Goal: Check status: Check status

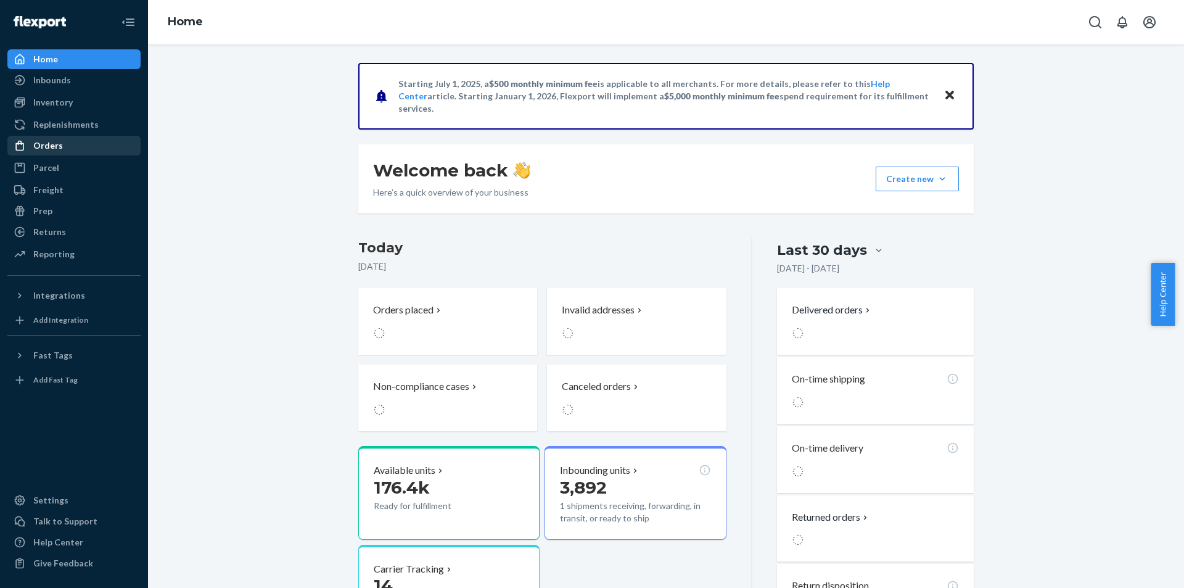
click at [112, 142] on div "Orders" at bounding box center [74, 145] width 131 height 17
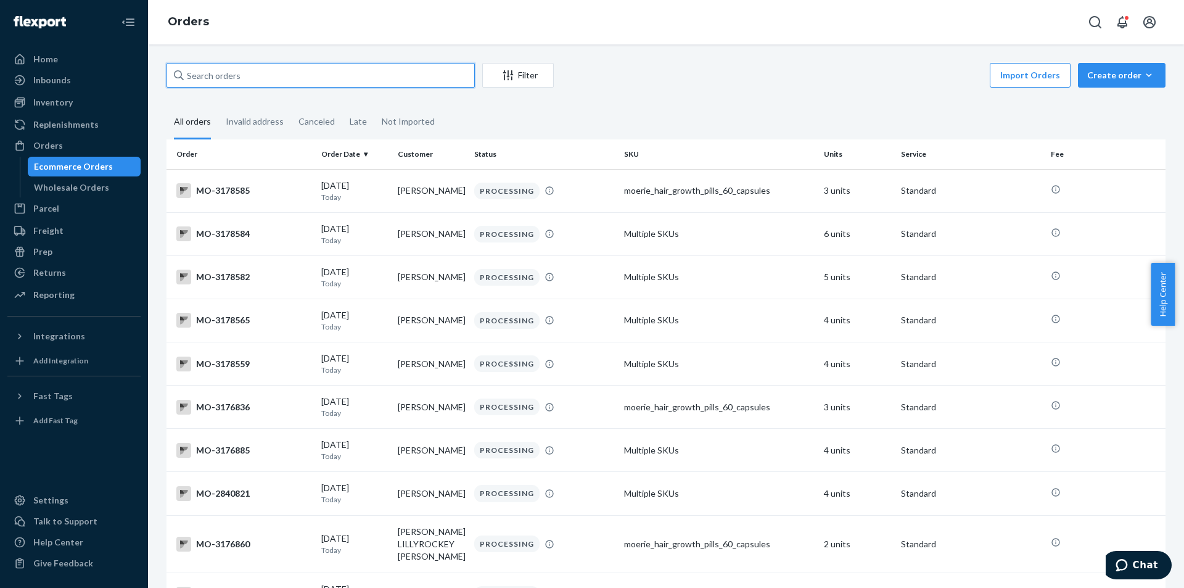
click at [257, 80] on input "text" at bounding box center [321, 75] width 308 height 25
paste input "[PERSON_NAME]"
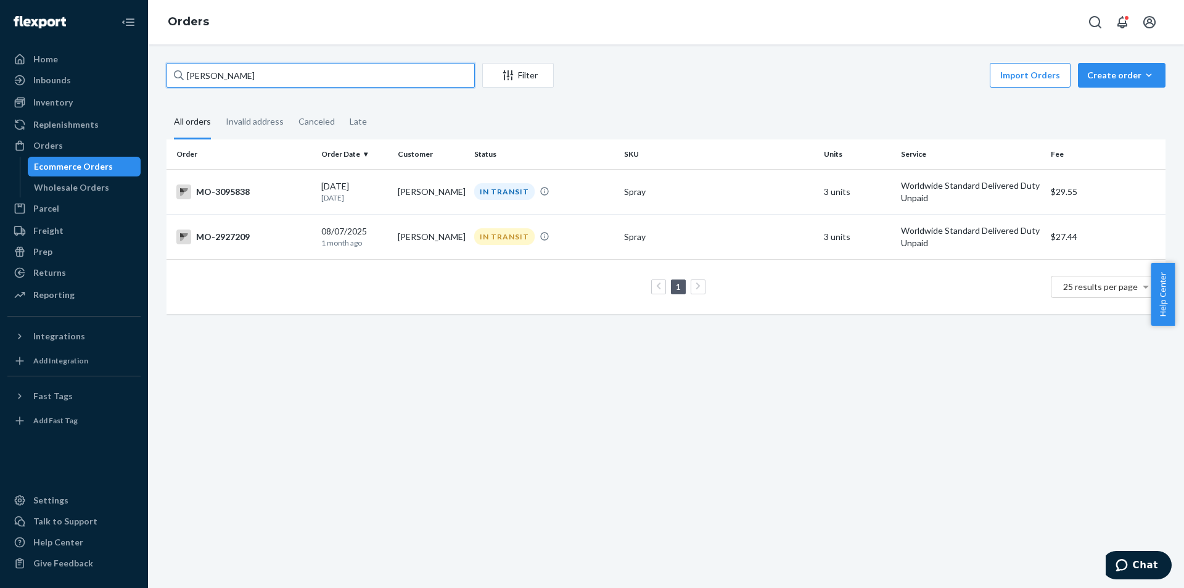
type input "[PERSON_NAME]"
click at [477, 235] on div "IN TRANSIT" at bounding box center [504, 236] width 60 height 17
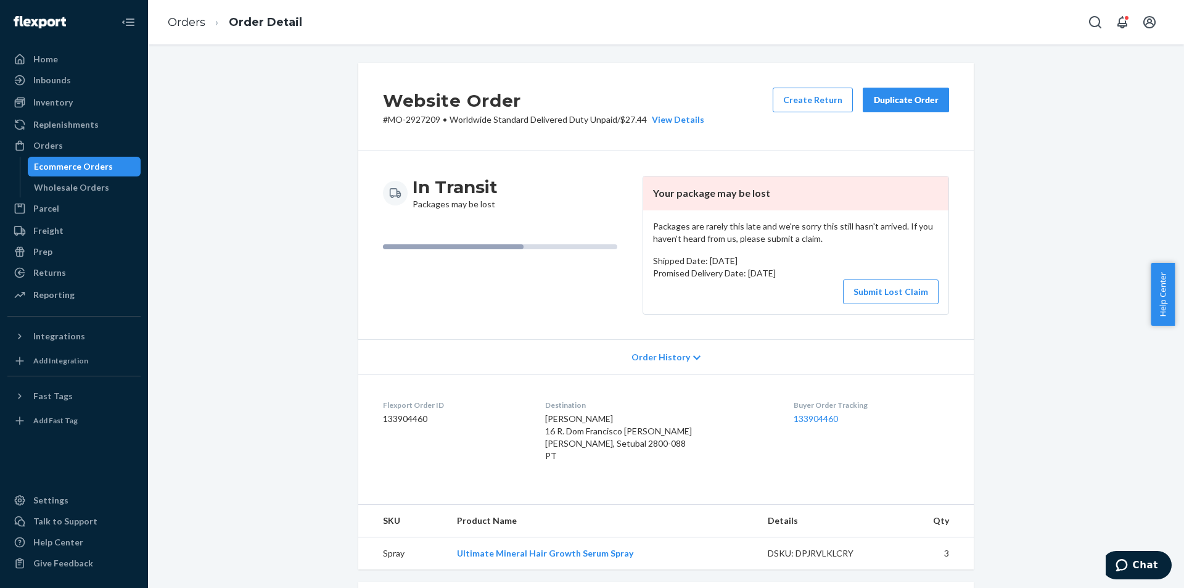
click at [416, 121] on p "# MO-2927209 • Worldwide Standard Delivered Duty Unpaid / $27.44 View Details" at bounding box center [543, 119] width 321 height 12
copy p "2927209"
drag, startPoint x: 544, startPoint y: 419, endPoint x: 590, endPoint y: 472, distance: 69.9
click at [590, 472] on dl "Flexport Order ID 133904460 Destination [PERSON_NAME] 16 R. Dom Francisco [PERS…" at bounding box center [666, 432] width 616 height 117
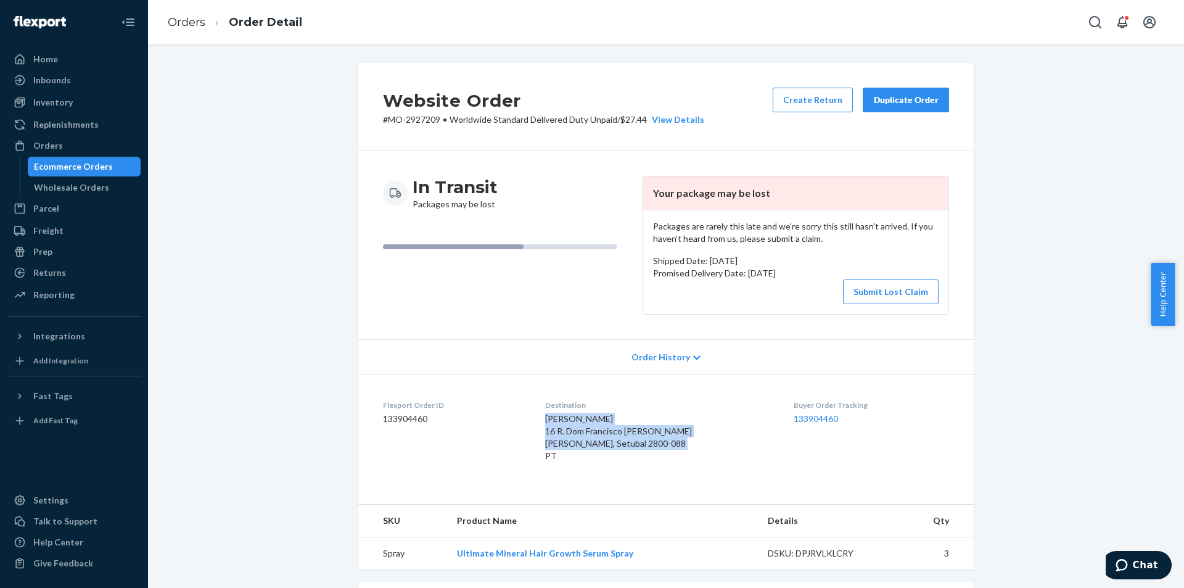
copy span "[PERSON_NAME] 16 R. Dom Francisco [PERSON_NAME] [PERSON_NAME], Setubal 2800-088…"
click at [334, 286] on div "Website Order # MO-2927209 • Worldwide Standard Delivered Duty Unpaid / $27.44 …" at bounding box center [666, 455] width 1018 height 785
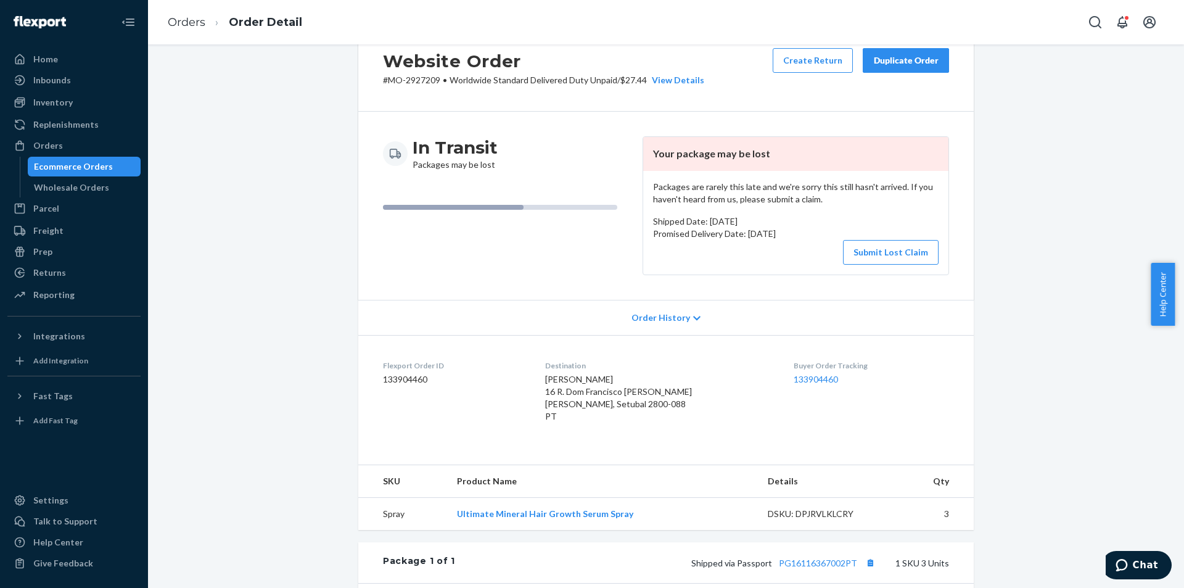
scroll to position [62, 0]
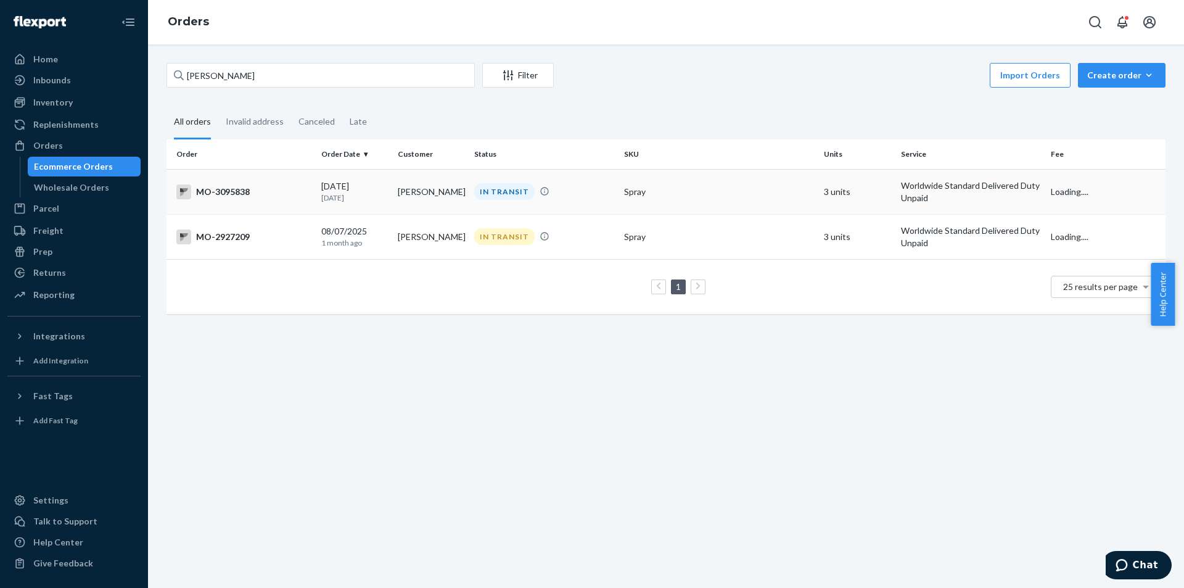
click at [428, 194] on td "[PERSON_NAME]" at bounding box center [431, 191] width 76 height 45
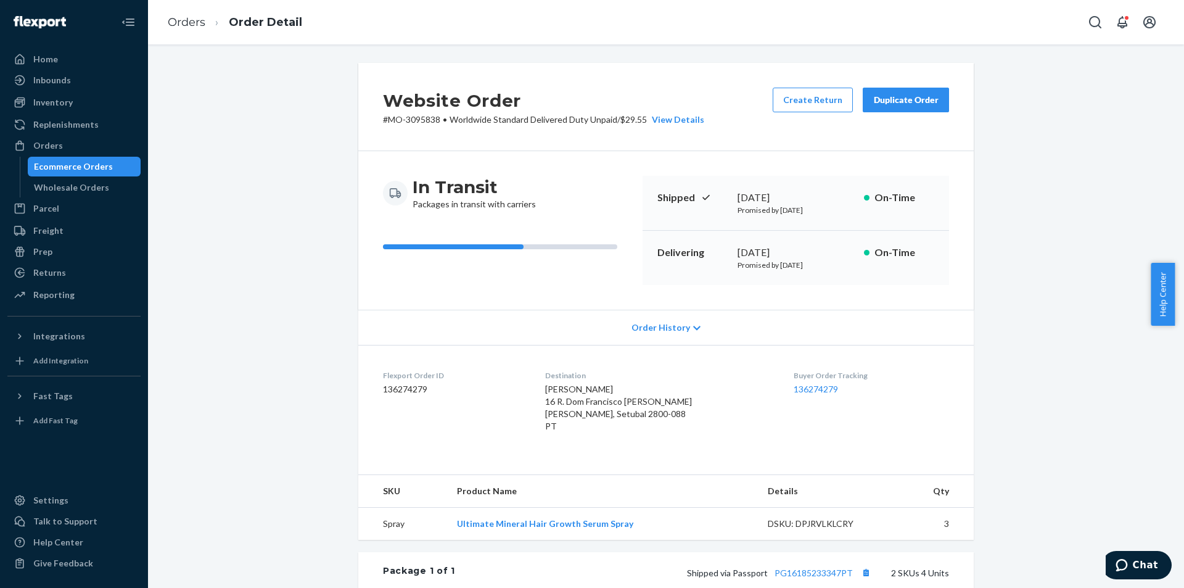
click at [424, 113] on h2 "Website Order" at bounding box center [543, 101] width 321 height 26
click at [424, 112] on h2 "Website Order" at bounding box center [543, 101] width 321 height 26
click at [440, 141] on div "Website Order # MO-3095838 • Worldwide Standard Delivered Duty Unpaid / $29.55 …" at bounding box center [666, 107] width 616 height 88
click at [423, 117] on p "# MO-3095838 • Worldwide Standard Delivered Duty Unpaid / $29.55 View Details" at bounding box center [543, 119] width 321 height 12
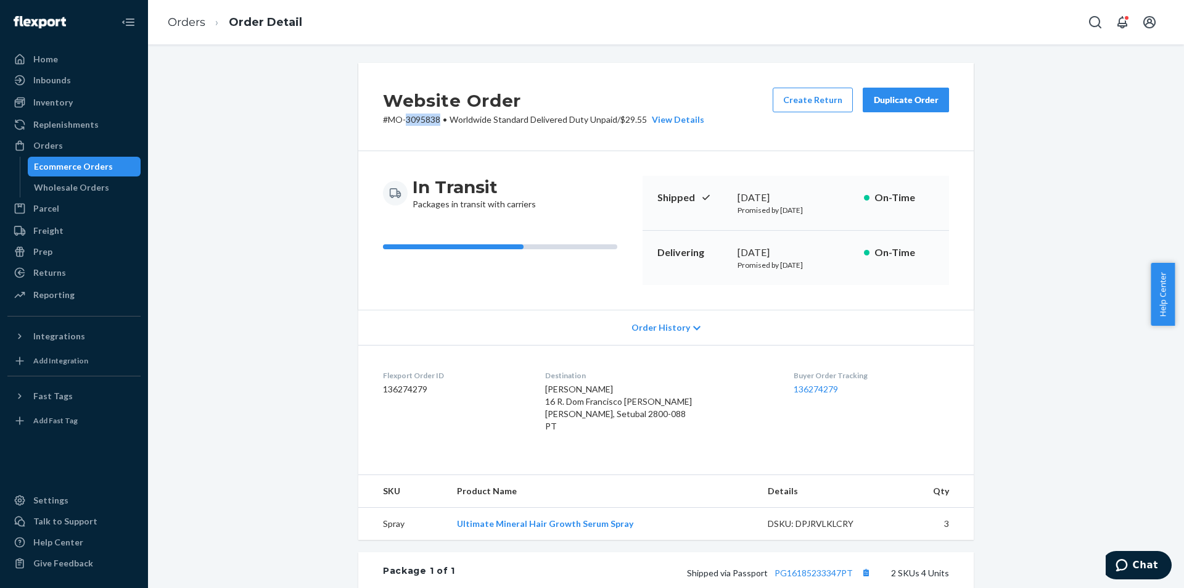
copy p "3095838"
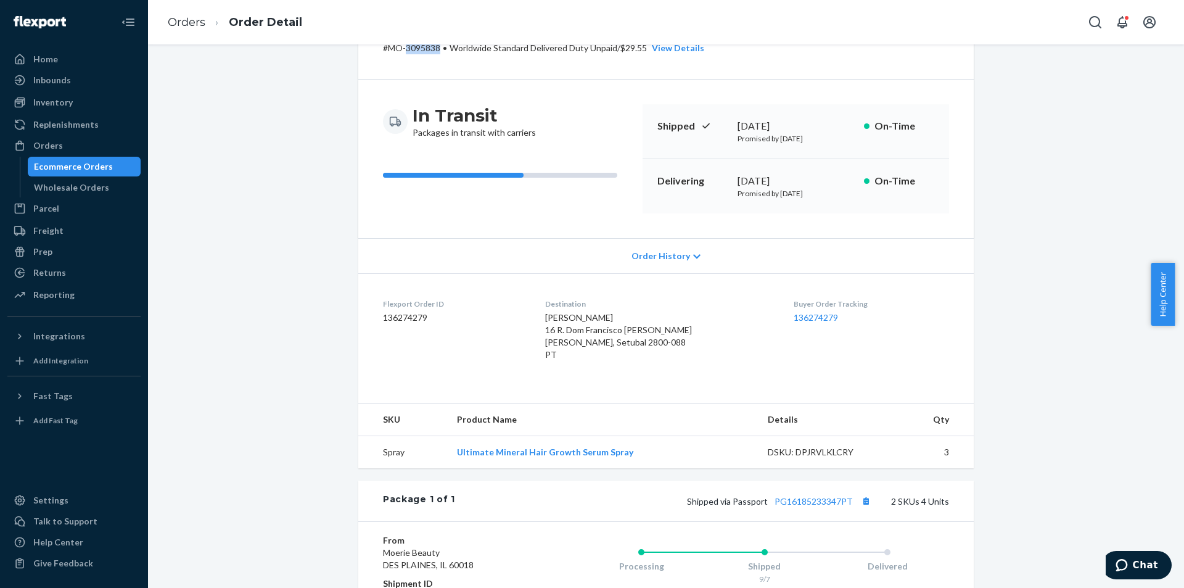
scroll to position [185, 0]
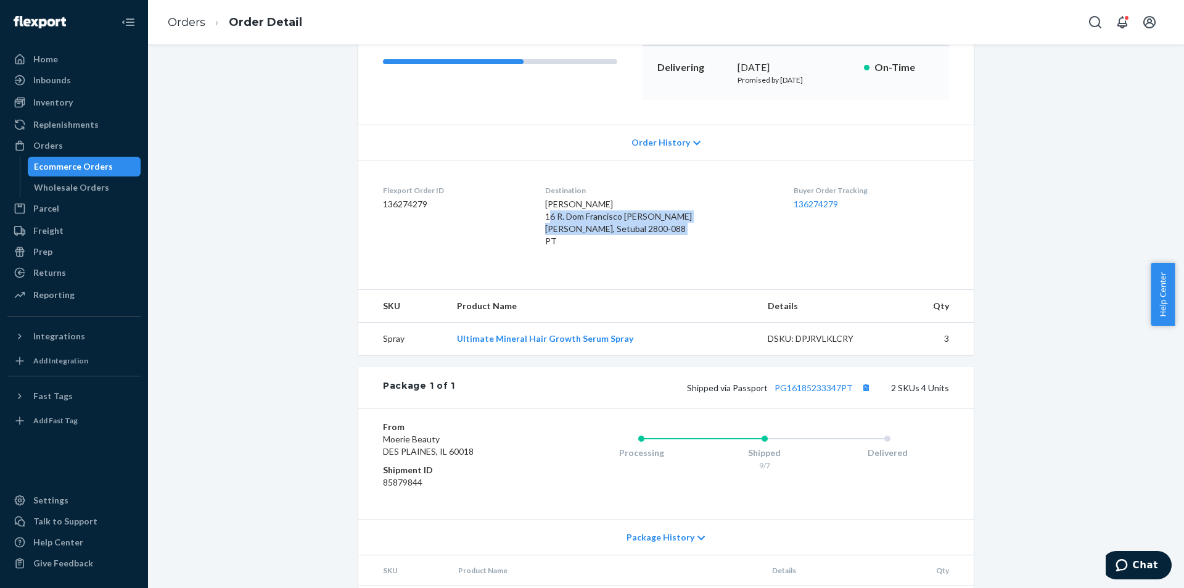
drag, startPoint x: 548, startPoint y: 213, endPoint x: 590, endPoint y: 251, distance: 56.3
click at [592, 253] on dl "Flexport Order ID 136274279 Destination [PERSON_NAME] 16 R. Dom Francisco [PERS…" at bounding box center [666, 218] width 616 height 117
click at [585, 247] on div "[PERSON_NAME] 16 R. Dom Francisco [PERSON_NAME] [PERSON_NAME], Setubal 2800-088…" at bounding box center [659, 222] width 228 height 49
drag, startPoint x: 547, startPoint y: 205, endPoint x: 573, endPoint y: 249, distance: 50.4
click at [573, 249] on dl "Flexport Order ID 136274279 Destination [PERSON_NAME] 16 R. Dom Francisco [PERS…" at bounding box center [666, 218] width 616 height 117
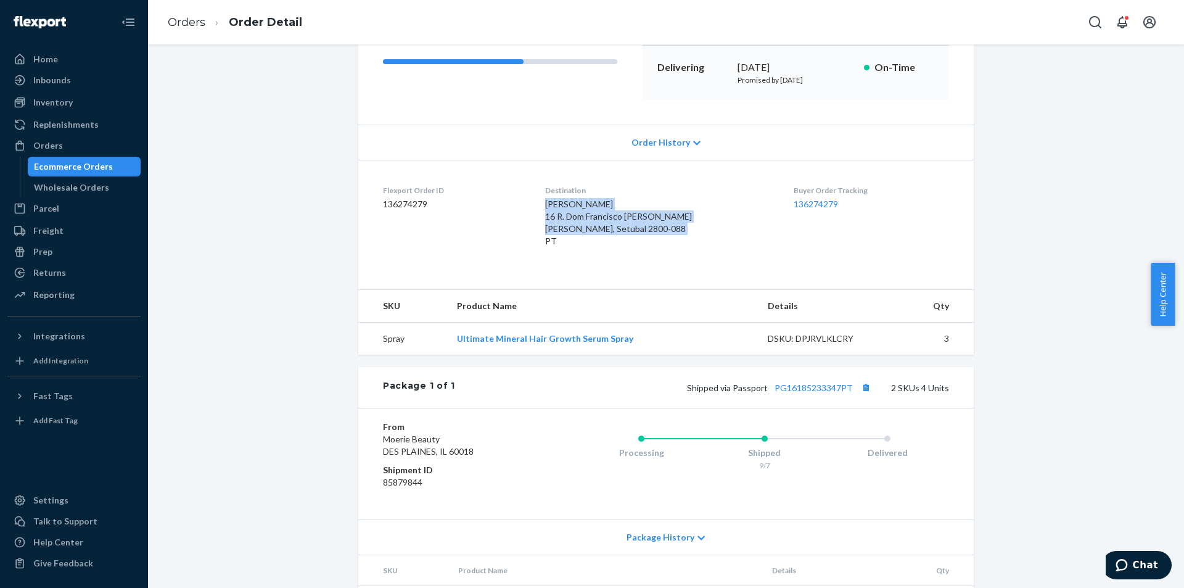
copy span "[PERSON_NAME] 16 R. Dom Francisco [PERSON_NAME] [PERSON_NAME], Setubal 2800-088…"
click at [232, 242] on div "Website Order # MO-3095838 • Worldwide Standard Delivered Duty Unpaid / $29.55 …" at bounding box center [666, 271] width 1018 height 787
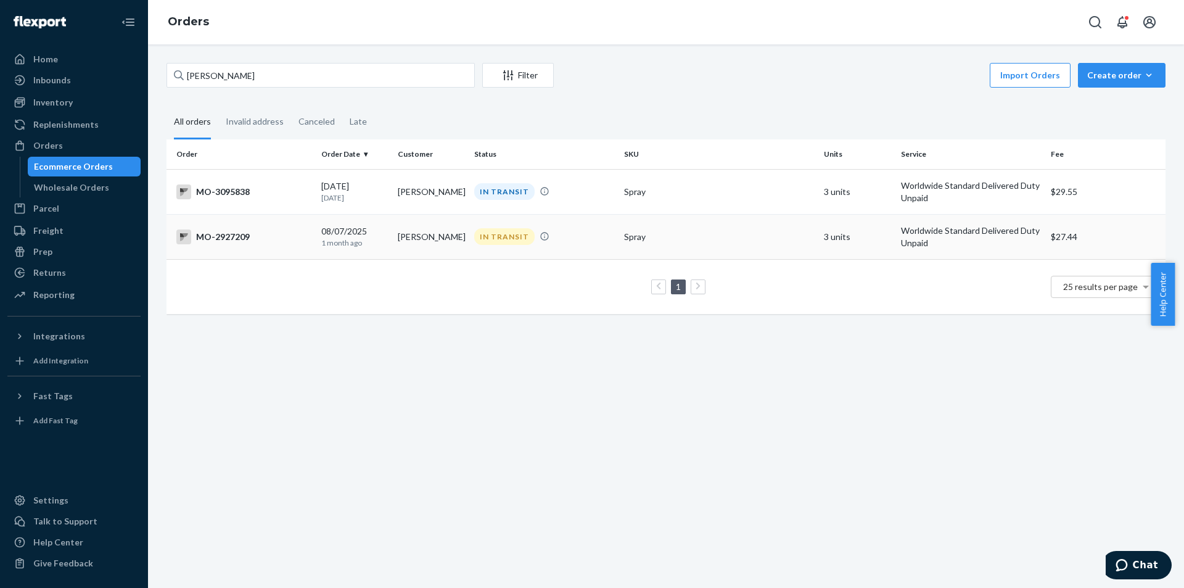
click at [511, 234] on div "IN TRANSIT" at bounding box center [504, 236] width 60 height 17
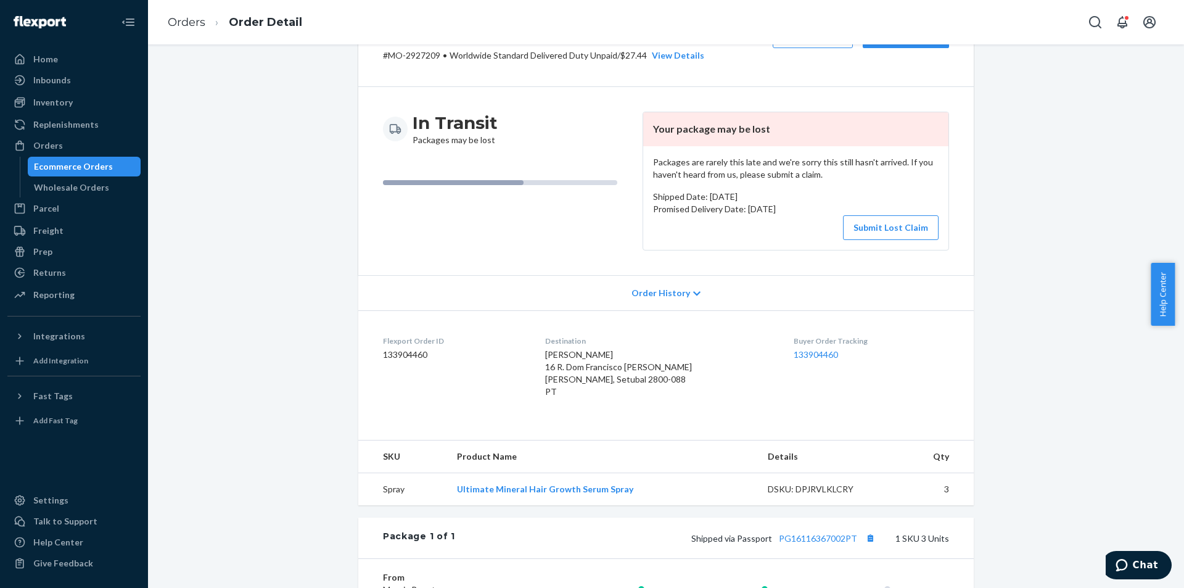
scroll to position [123, 0]
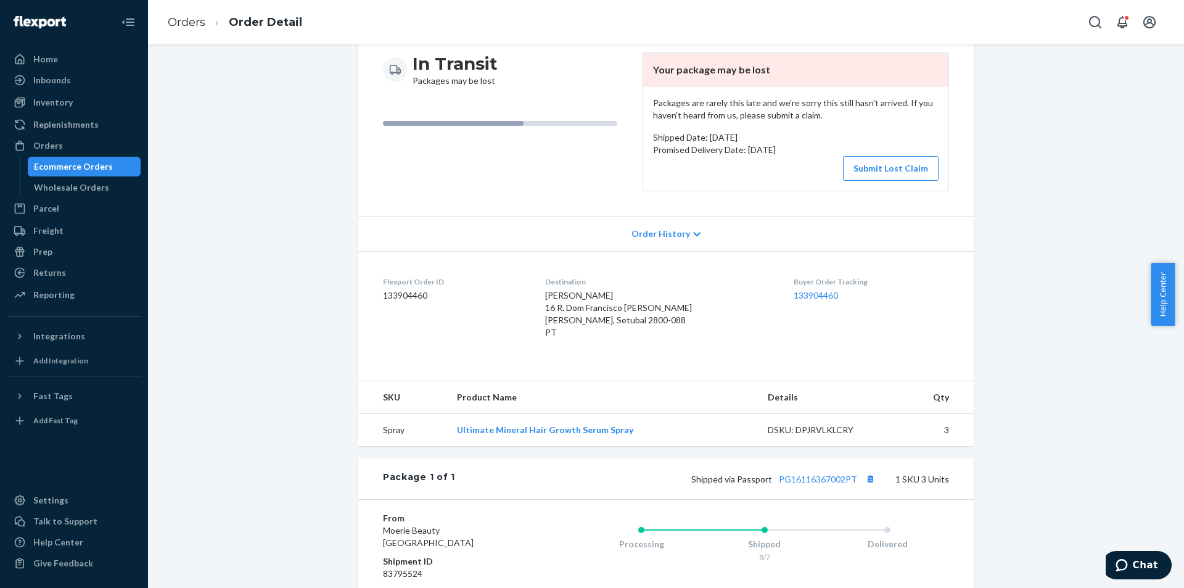
click at [360, 298] on dl "Flexport Order ID 133904460 Destination [PERSON_NAME] 16 R. Dom Francisco [PERS…" at bounding box center [666, 309] width 616 height 117
drag, startPoint x: 392, startPoint y: 315, endPoint x: 398, endPoint y: 322, distance: 9.6
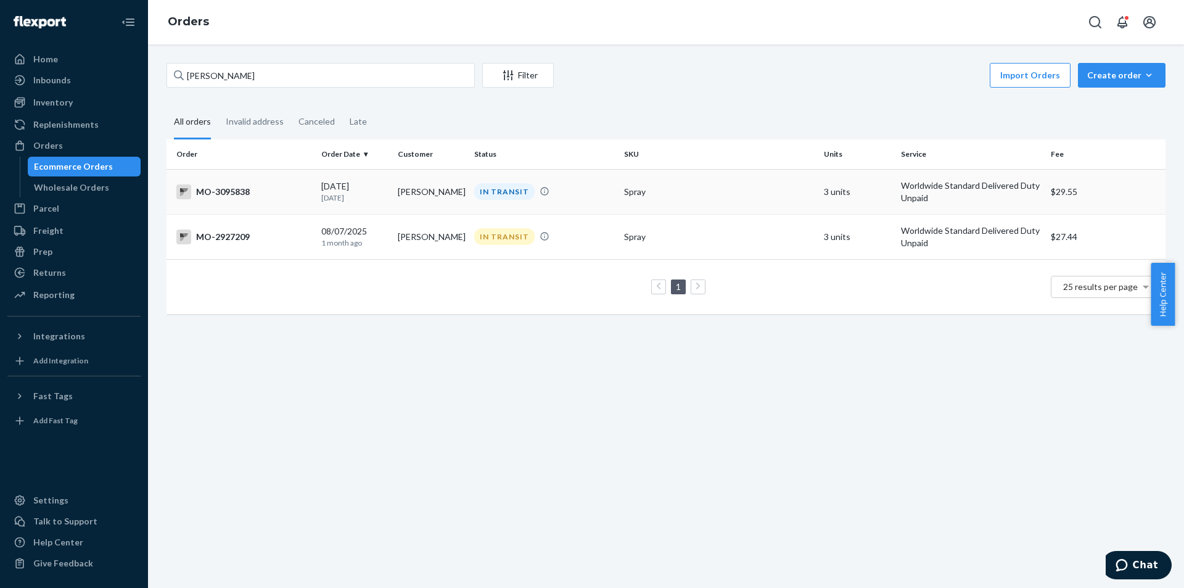
click at [474, 196] on div "IN TRANSIT" at bounding box center [504, 191] width 60 height 17
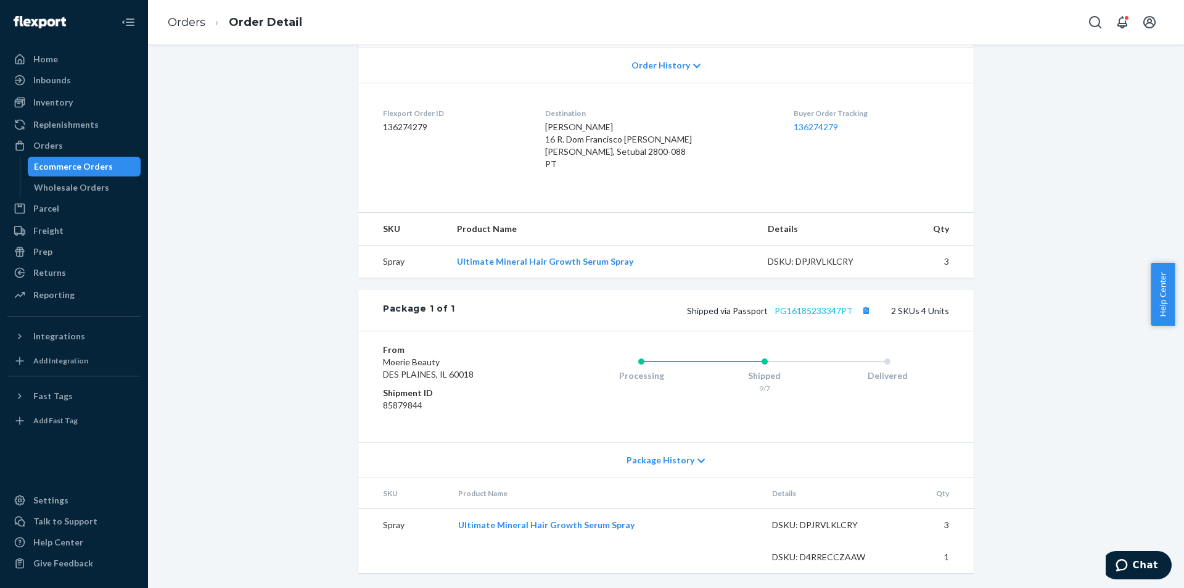
scroll to position [274, 0]
click at [860, 314] on button "Copy tracking number" at bounding box center [866, 310] width 16 height 16
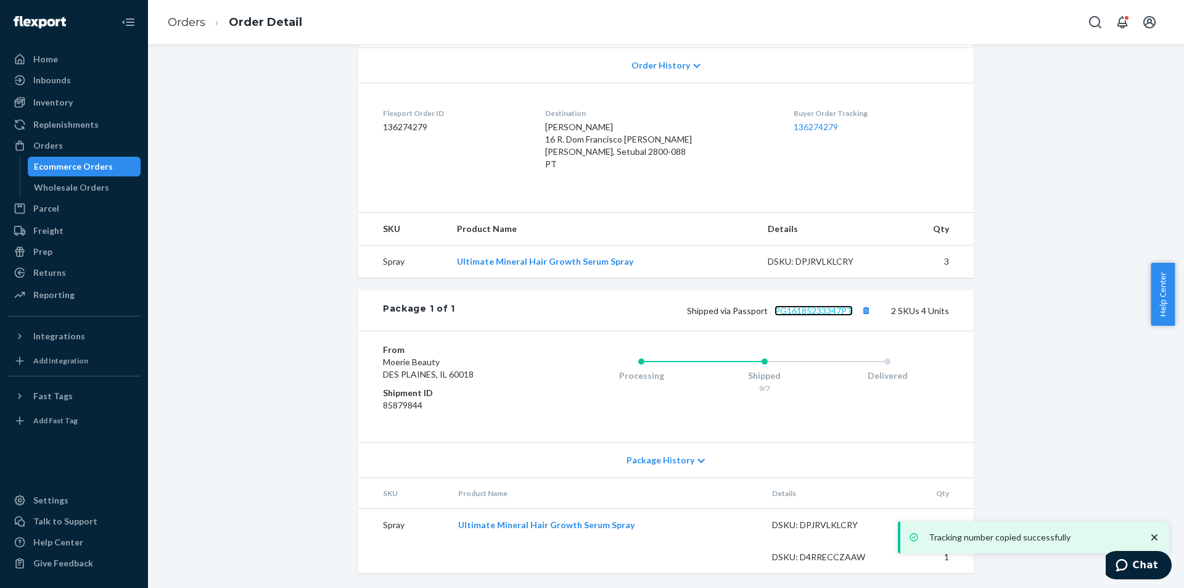
click at [841, 311] on link "PG16185233347PT" at bounding box center [814, 310] width 78 height 10
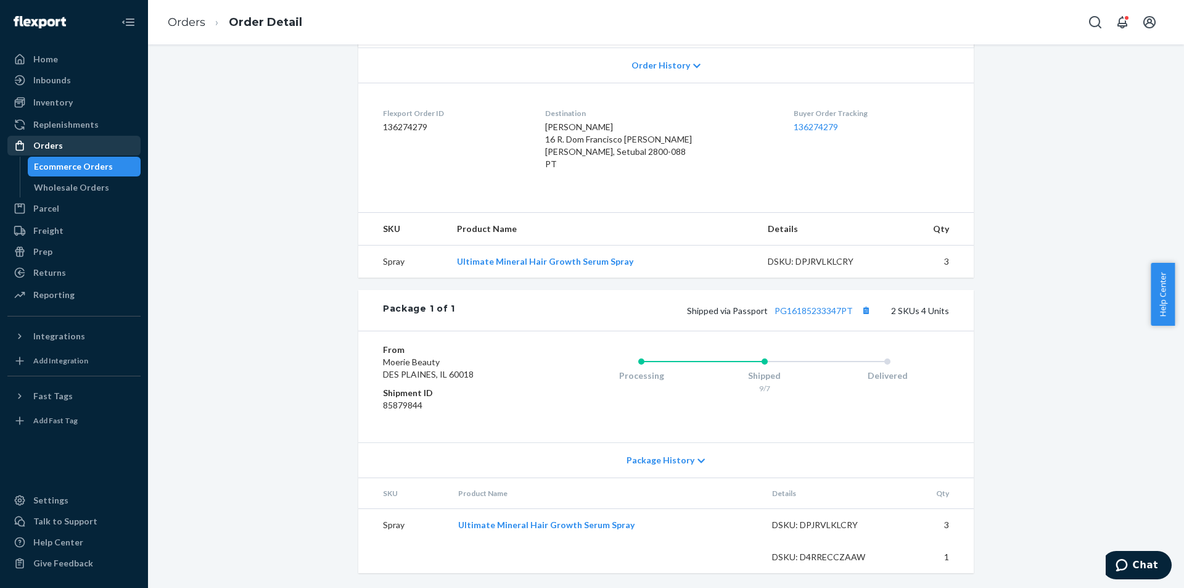
click at [64, 138] on div "Orders" at bounding box center [74, 145] width 131 height 17
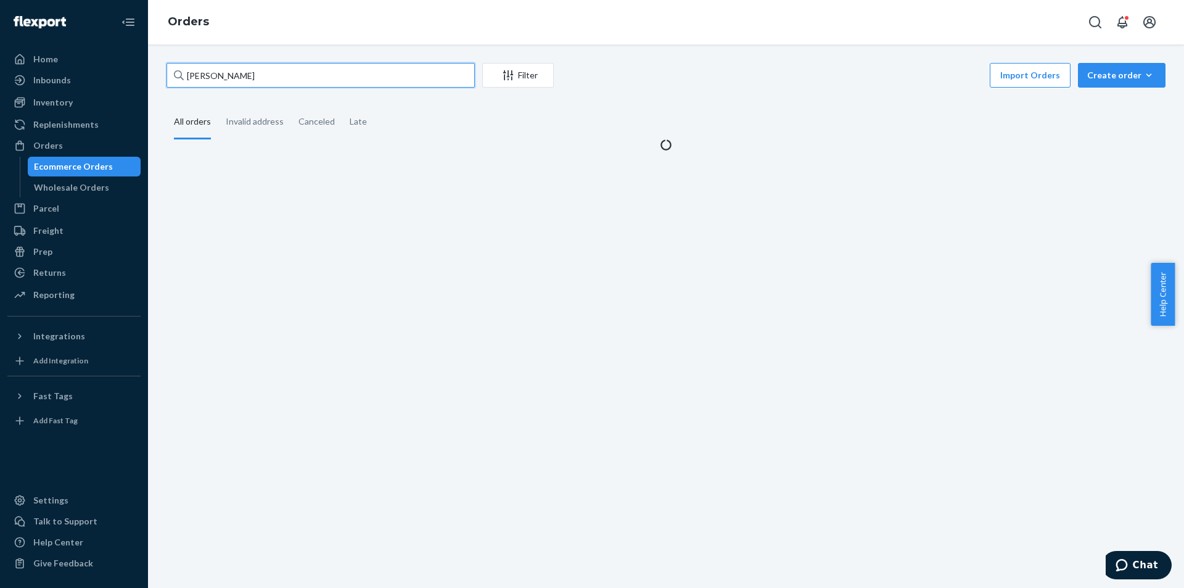
click at [260, 76] on input "[PERSON_NAME]" at bounding box center [321, 75] width 308 height 25
paste input "[PERSON_NAME]"
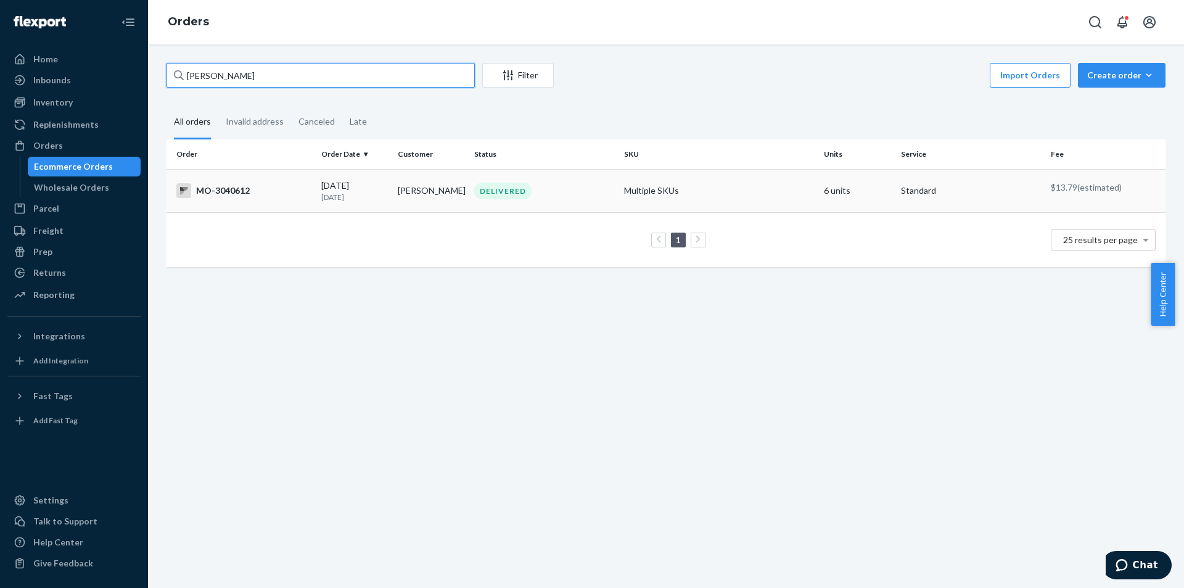
type input "[PERSON_NAME]"
click at [513, 191] on div "DELIVERED" at bounding box center [502, 191] width 57 height 17
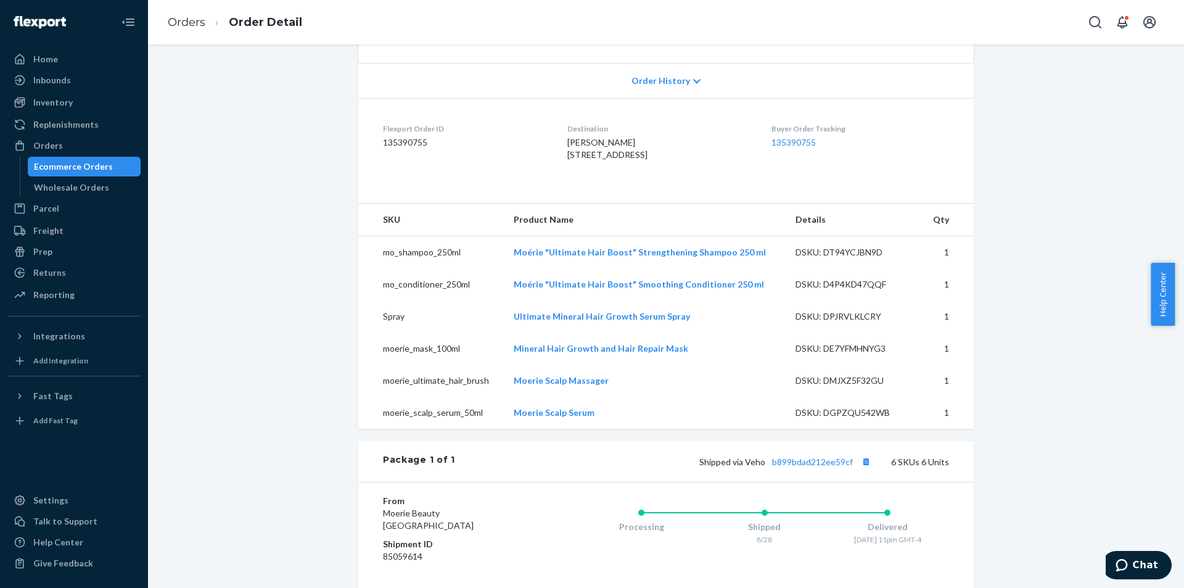
scroll to position [62, 0]
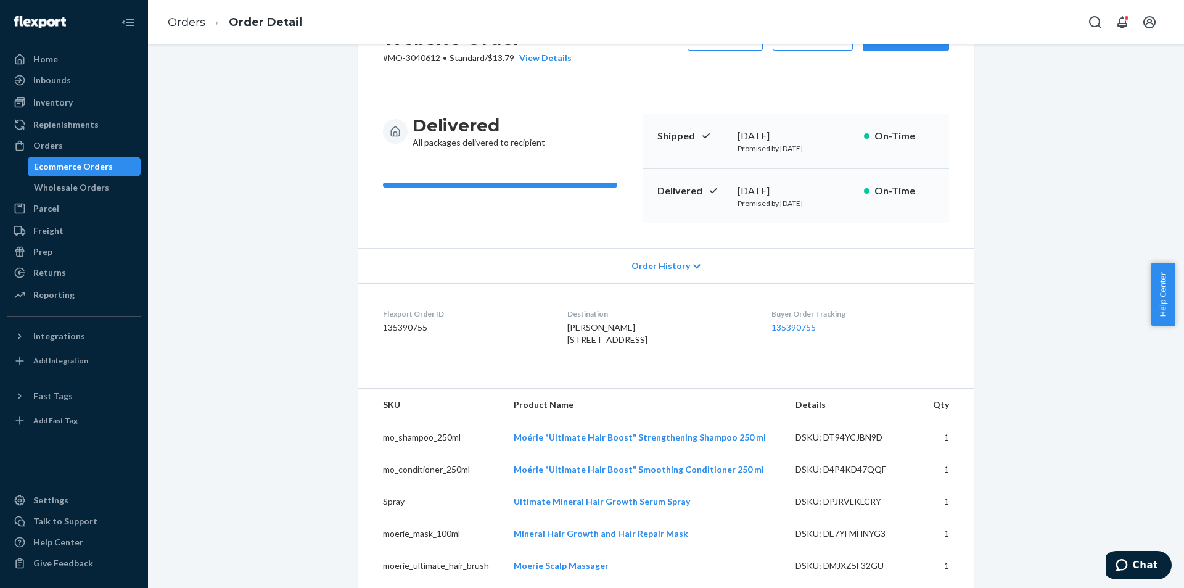
click at [925, 257] on div "Order History" at bounding box center [666, 265] width 616 height 35
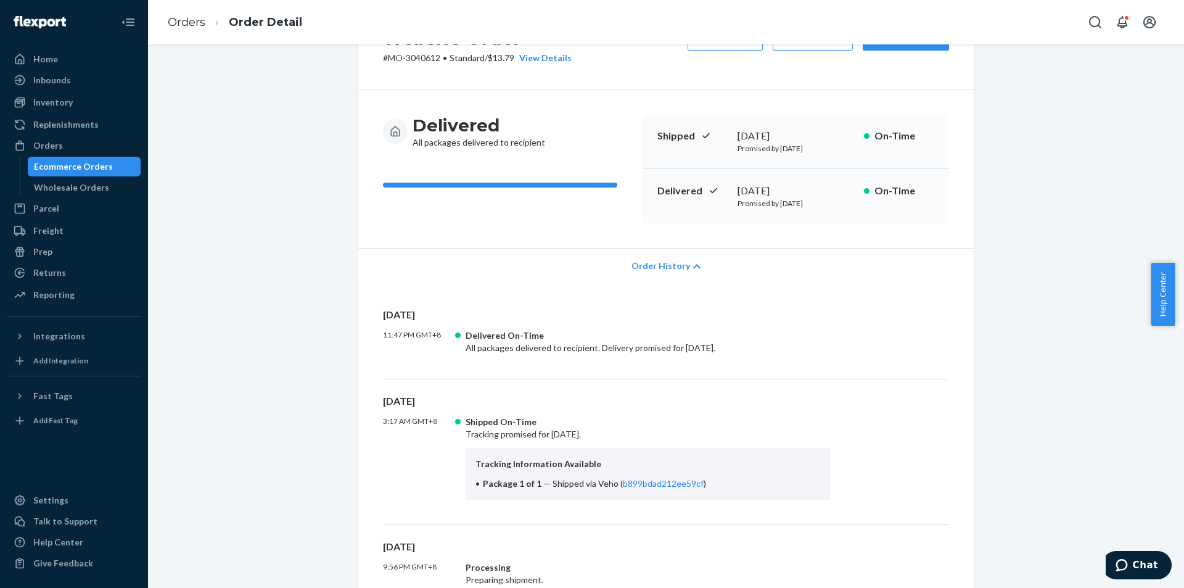
click at [926, 260] on div "Order History" at bounding box center [666, 265] width 616 height 35
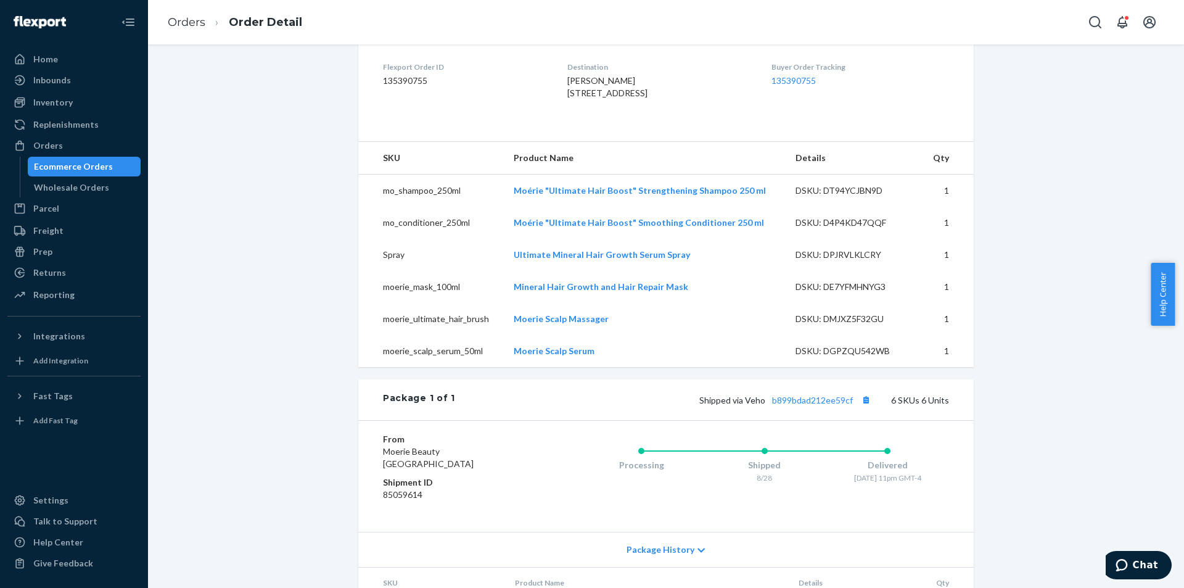
click at [1057, 415] on div "Website Order # MO-3040612 • Standard / $13.79 View Details Submit Claim Create…" at bounding box center [666, 280] width 1018 height 1051
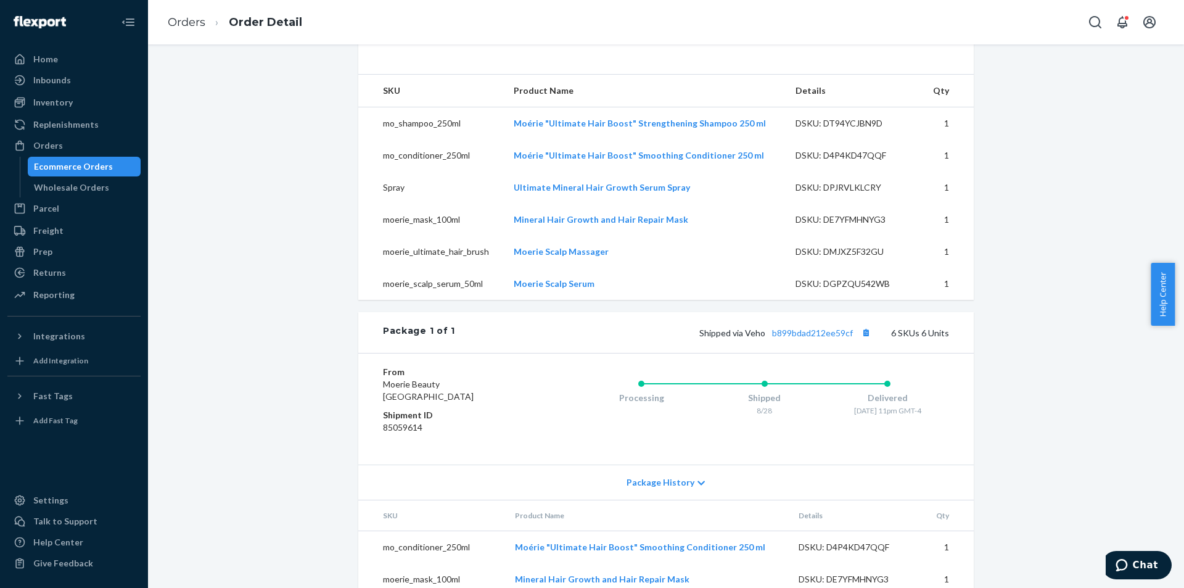
scroll to position [493, 0]
